Goal: Task Accomplishment & Management: Use online tool/utility

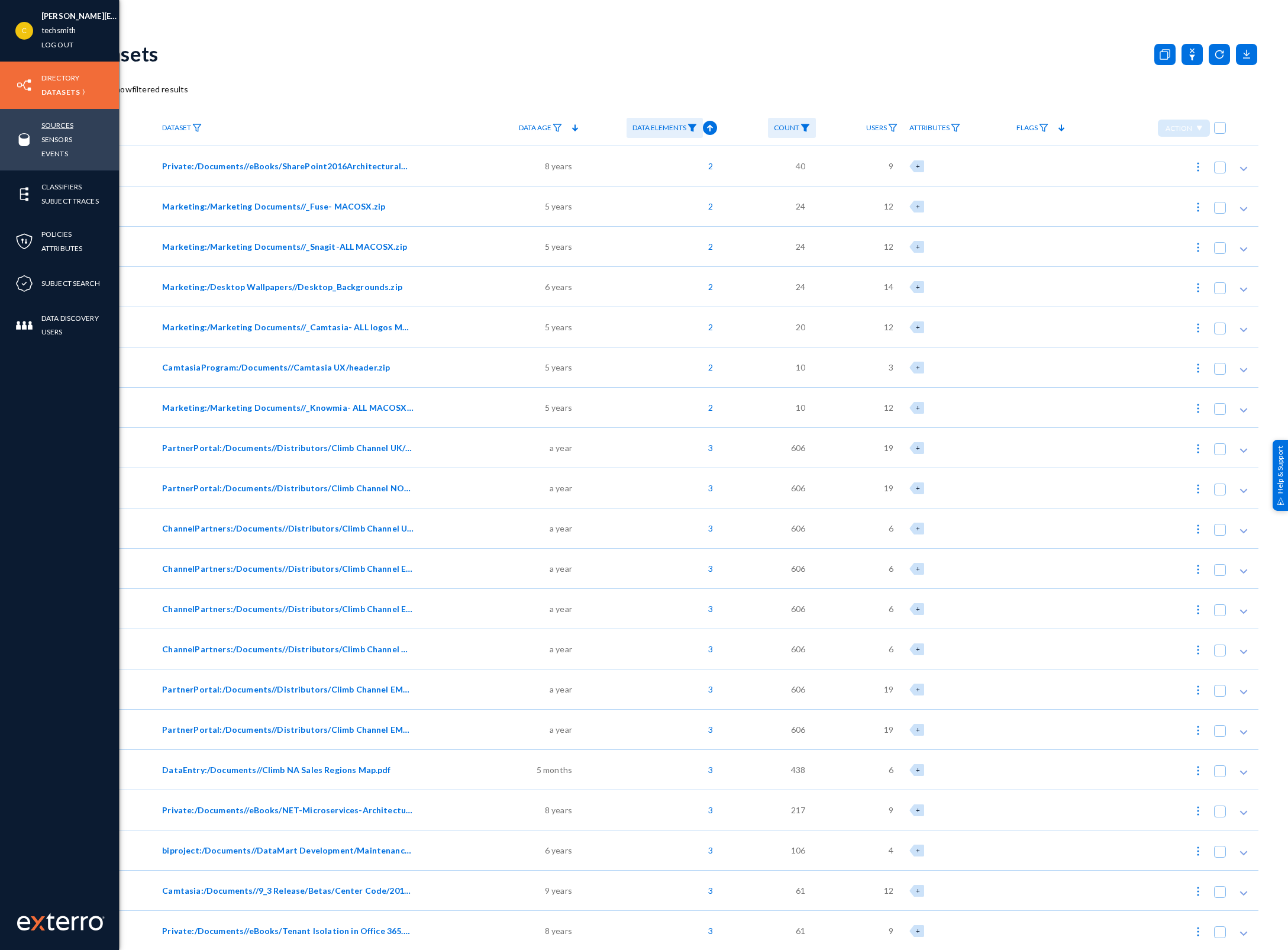
click at [57, 119] on link "Sources" at bounding box center [57, 125] width 32 height 14
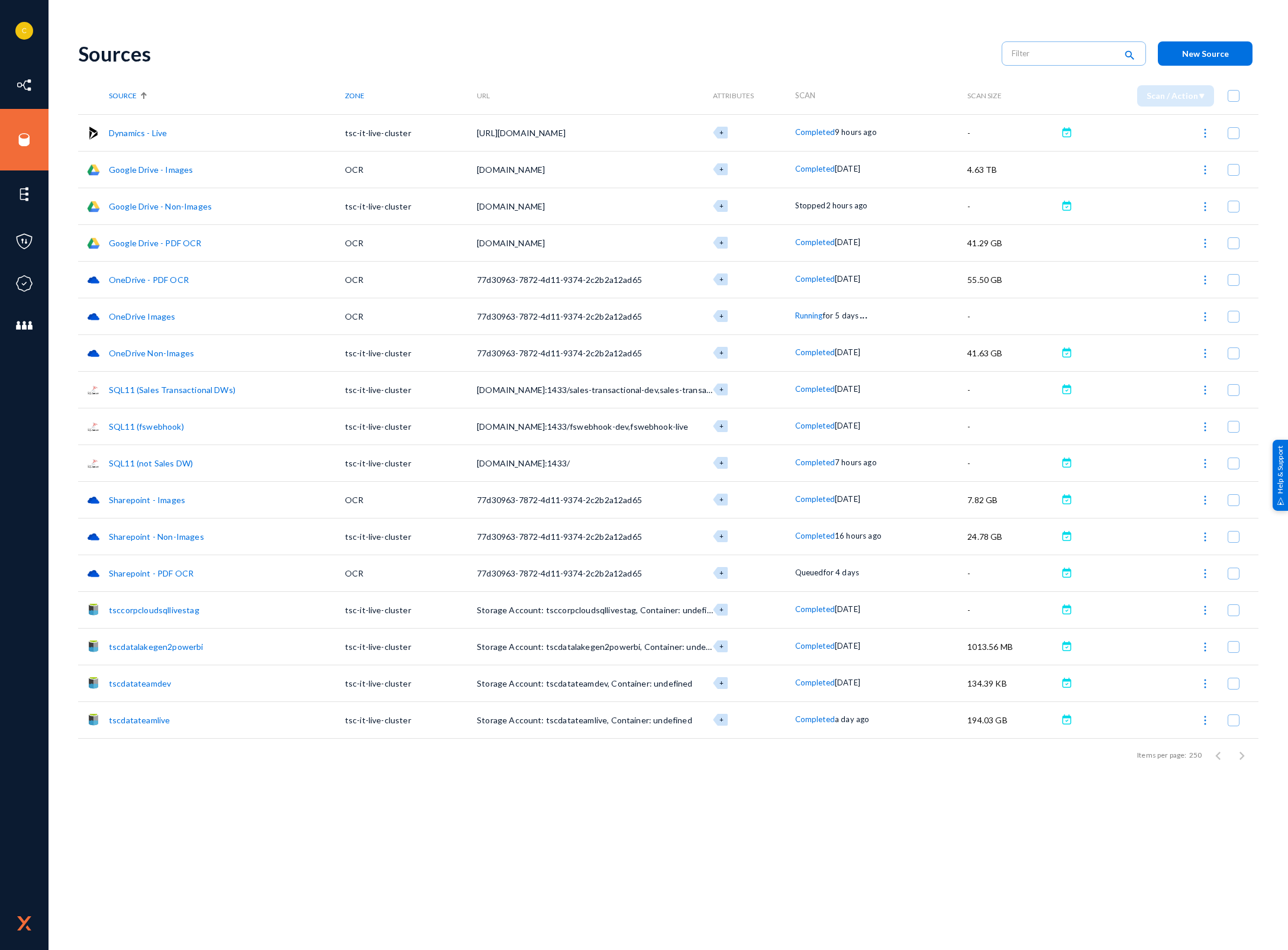
click at [1203, 202] on img at bounding box center [1204, 206] width 12 height 12
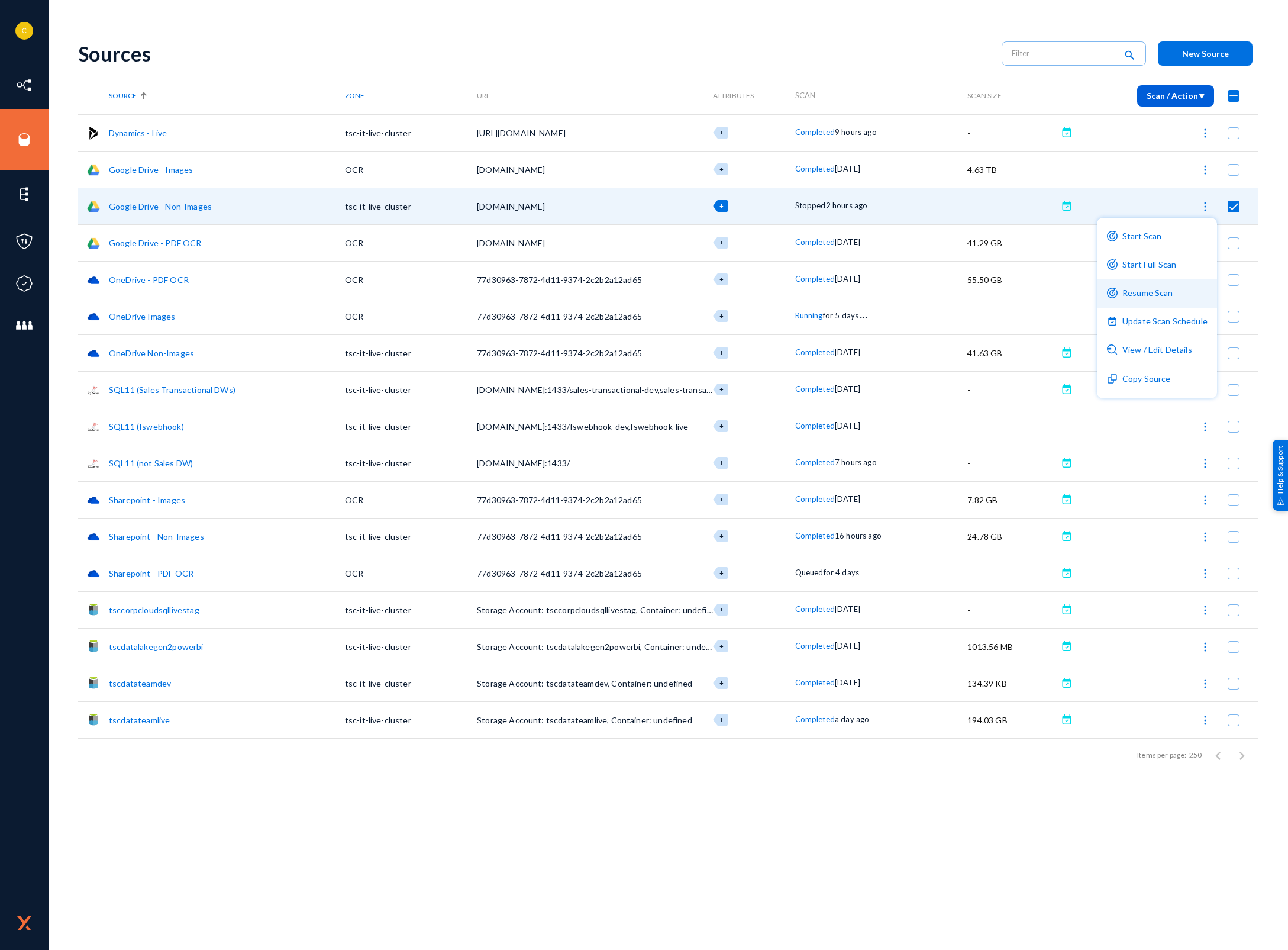
click at [1143, 287] on button "Resume Scan" at bounding box center [1156, 293] width 120 height 28
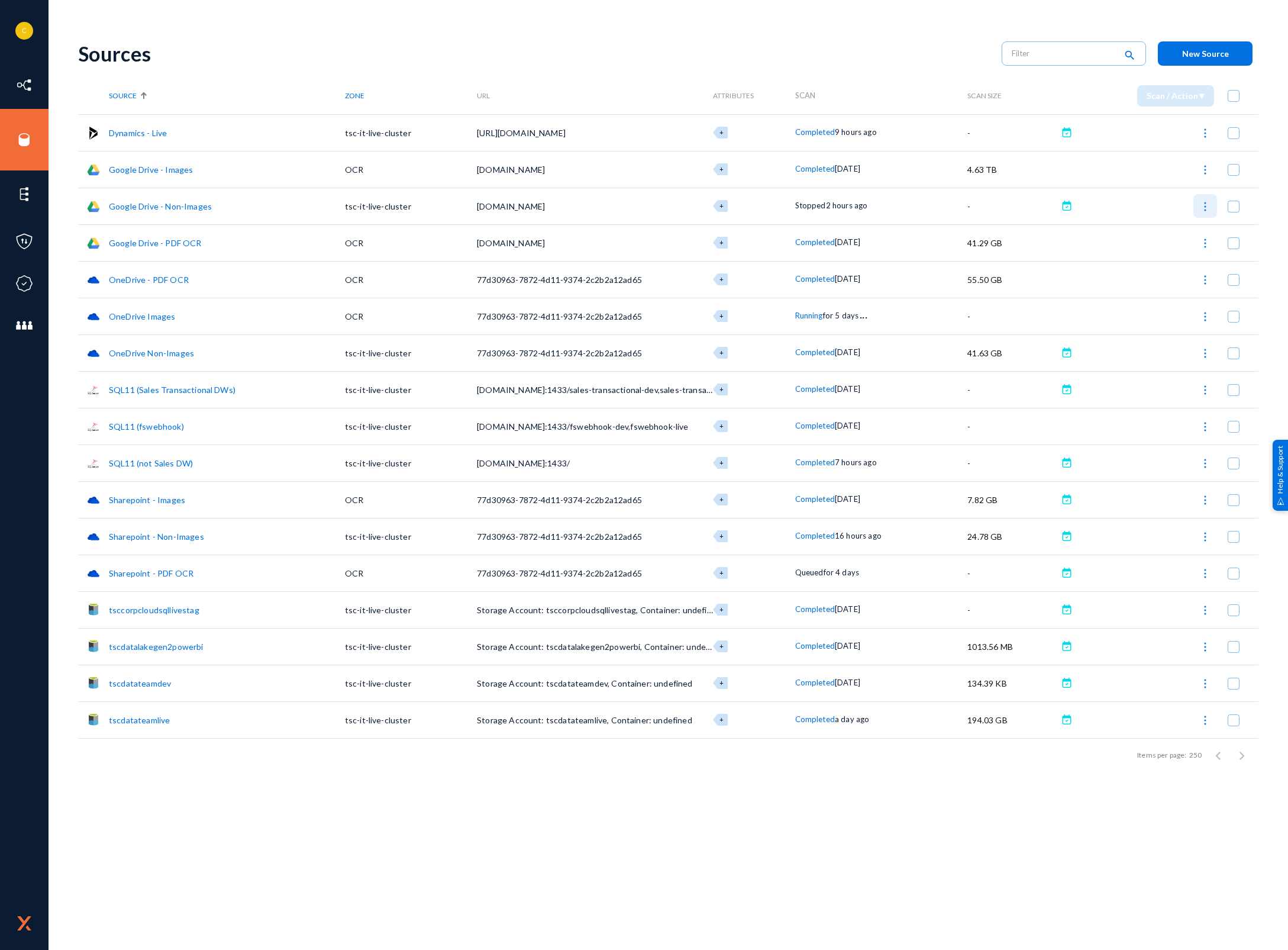
click at [1198, 208] on button at bounding box center [1205, 206] width 24 height 24
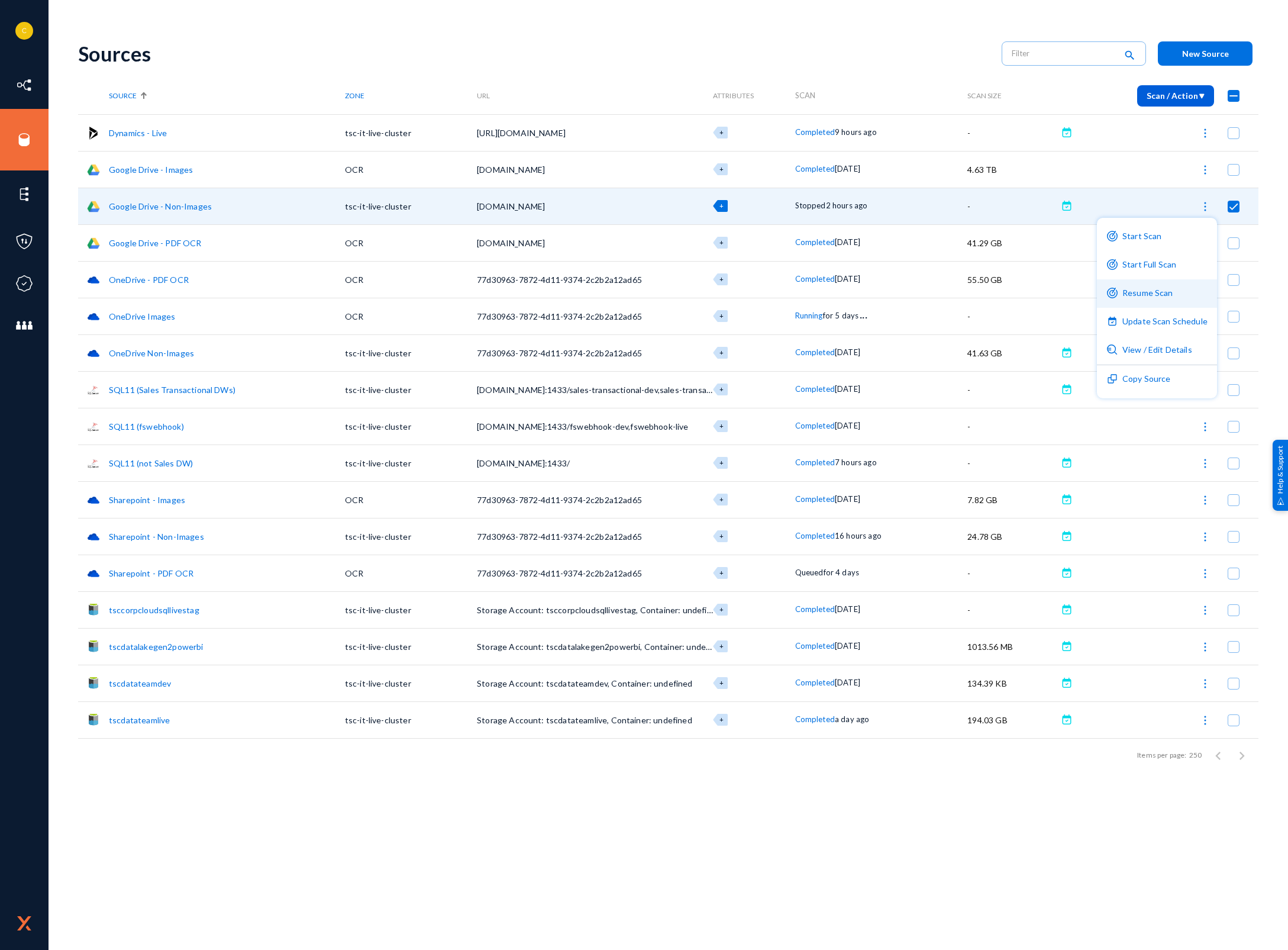
click at [1165, 289] on button "Resume Scan" at bounding box center [1156, 293] width 120 height 28
checkbox input "false"
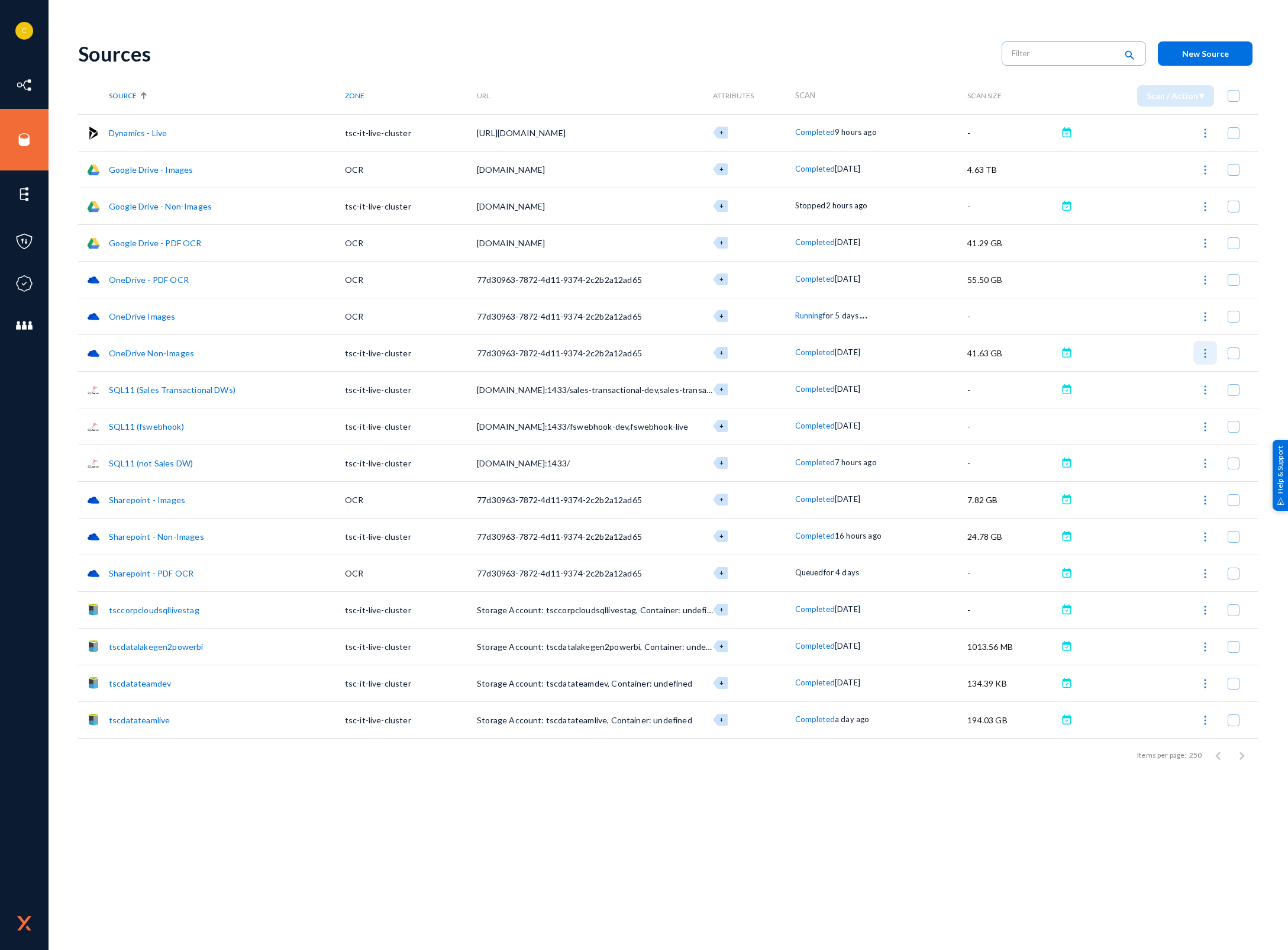
click at [1206, 352] on img at bounding box center [1204, 353] width 12 height 12
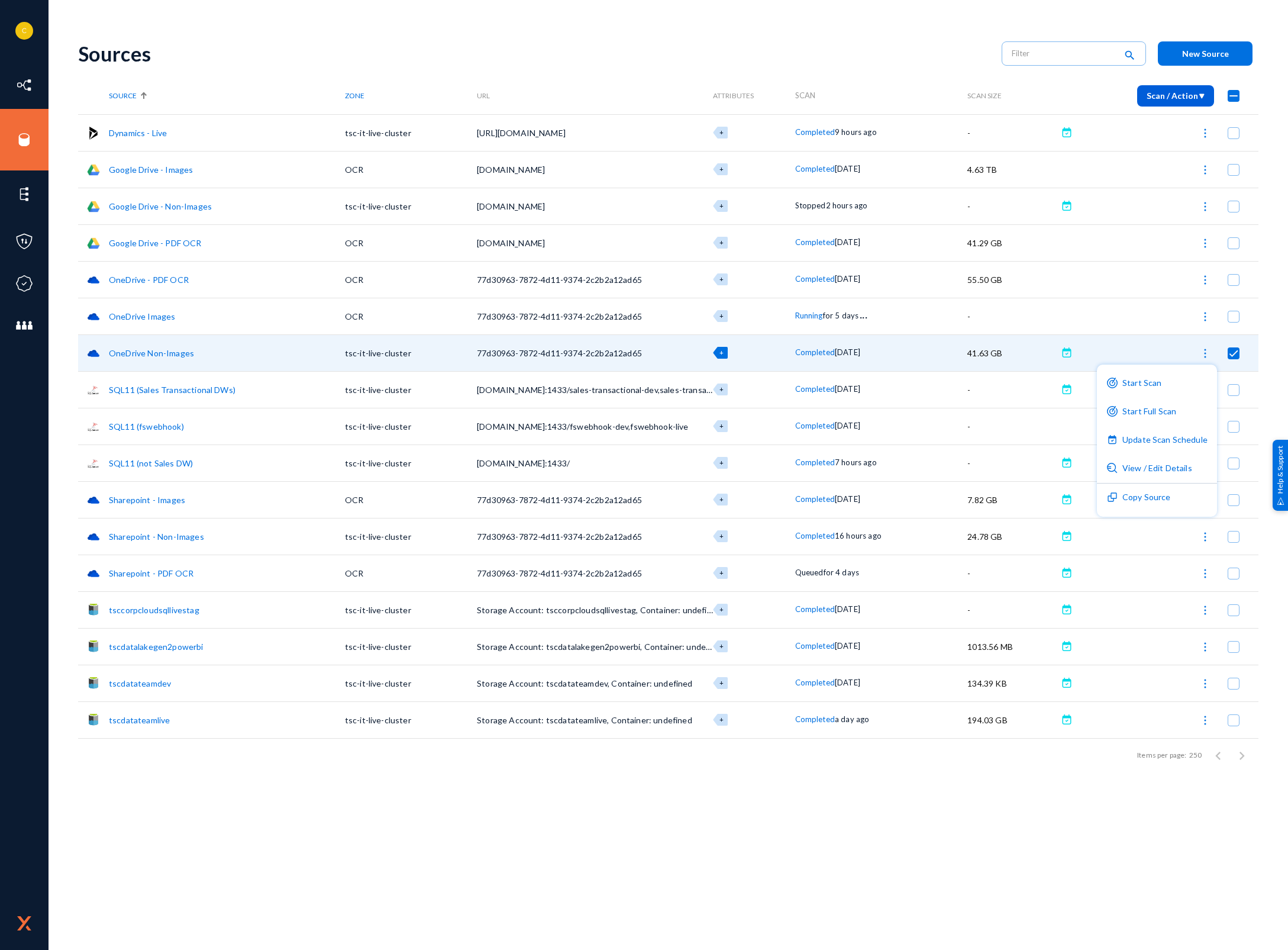
click at [1265, 354] on div at bounding box center [644, 475] width 1288 height 950
checkbox input "false"
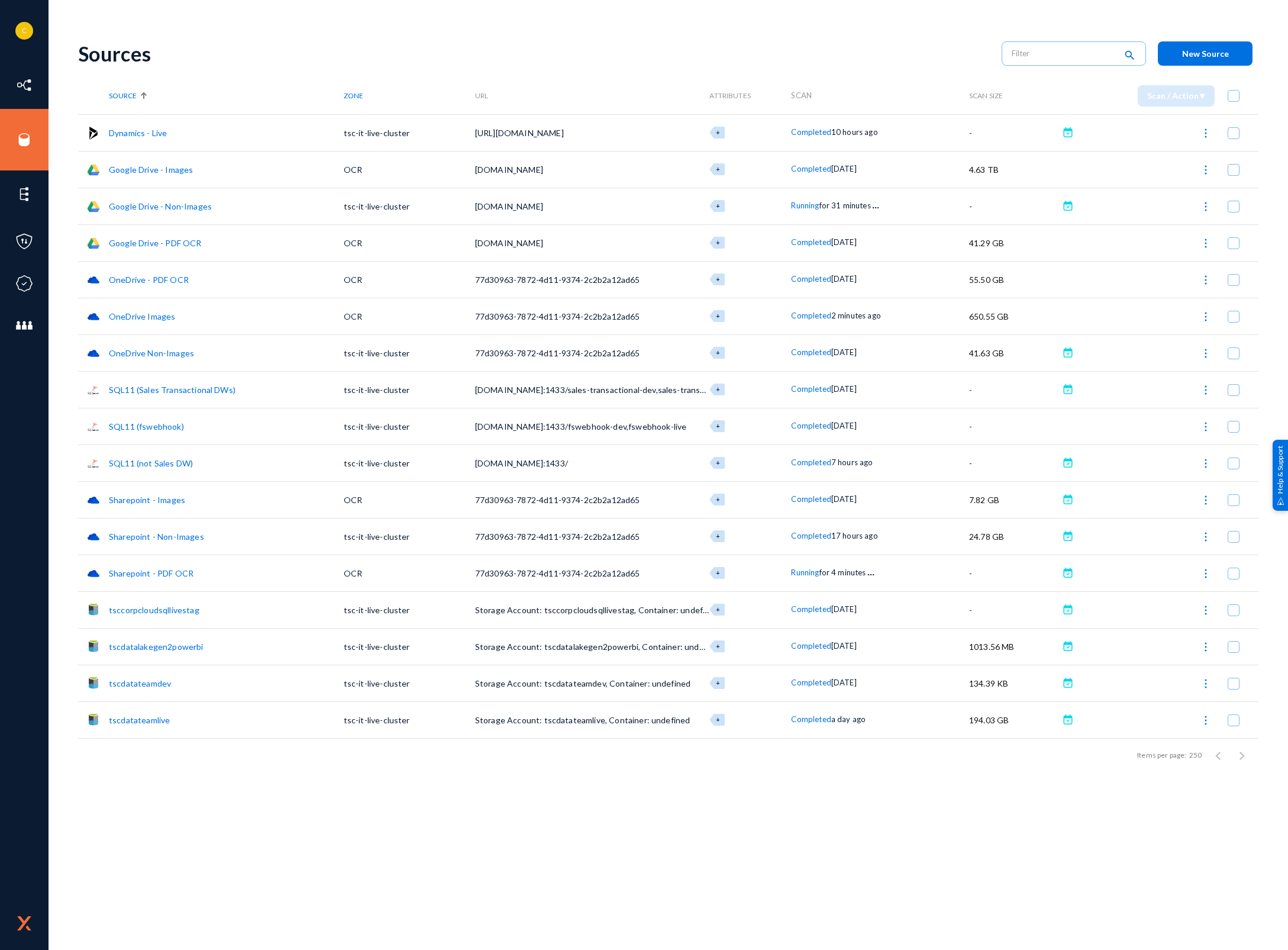
click at [822, 315] on span "Completed" at bounding box center [810, 315] width 40 height 9
click at [855, 892] on div at bounding box center [644, 475] width 1288 height 950
click at [808, 311] on span "Completed" at bounding box center [810, 315] width 40 height 9
click at [734, 790] on div at bounding box center [644, 475] width 1288 height 950
click at [814, 170] on span "Completed" at bounding box center [810, 168] width 40 height 9
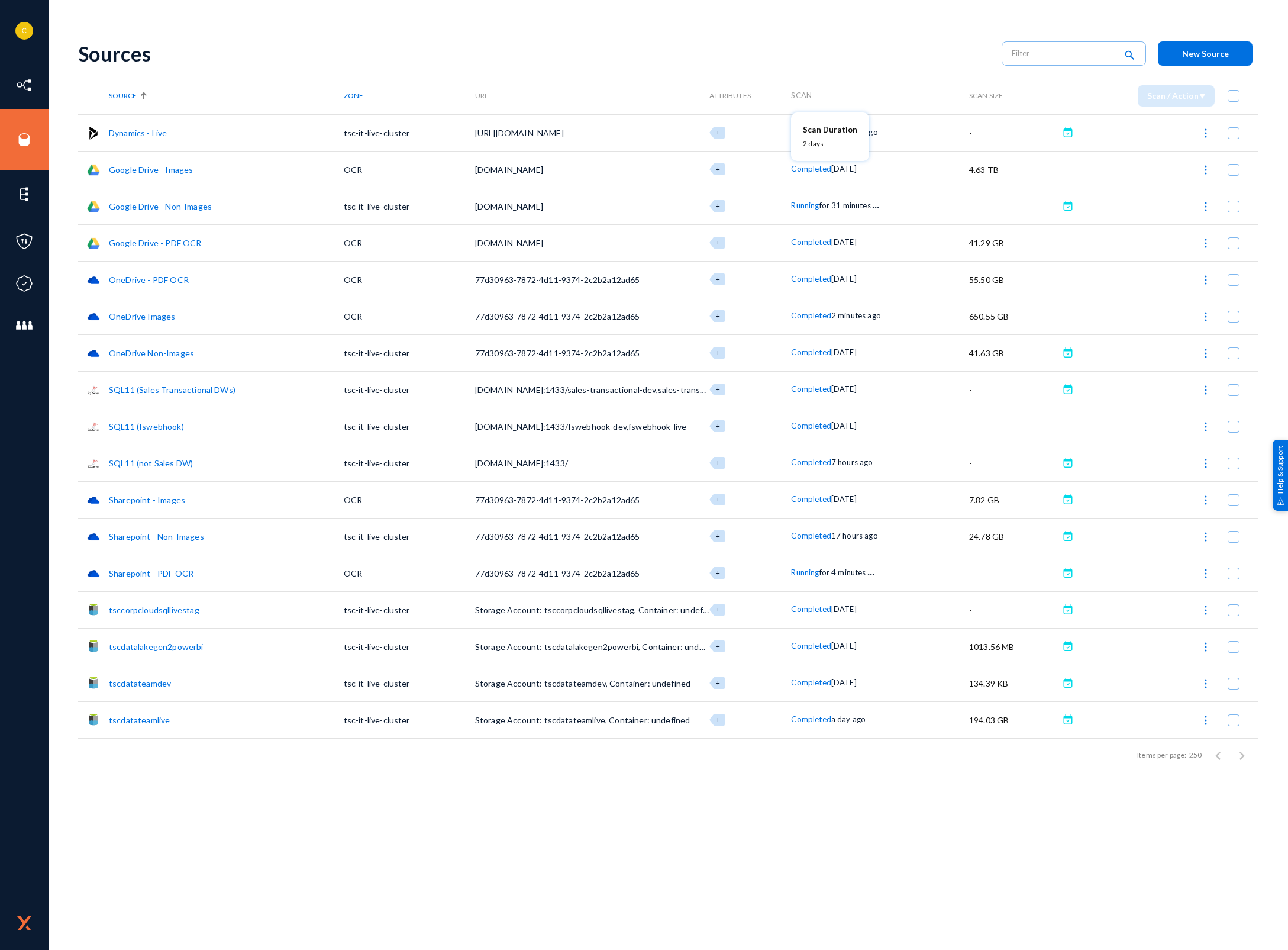
click at [740, 872] on div at bounding box center [644, 475] width 1288 height 950
